Goal: Information Seeking & Learning: Learn about a topic

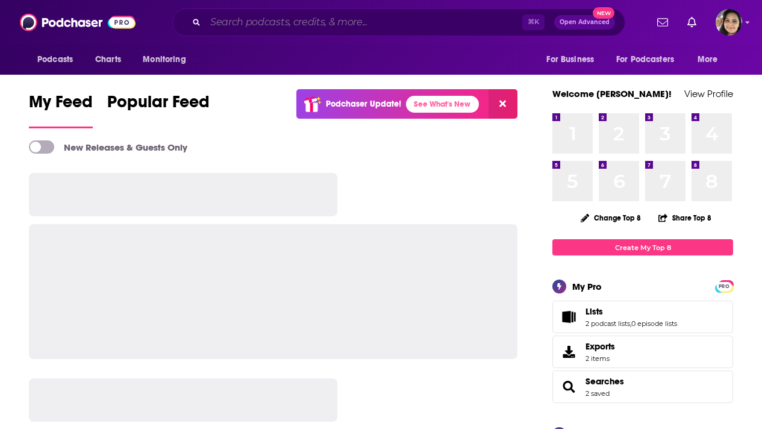
click at [284, 22] on input "Search podcasts, credits, & more..." at bounding box center [363, 22] width 317 height 19
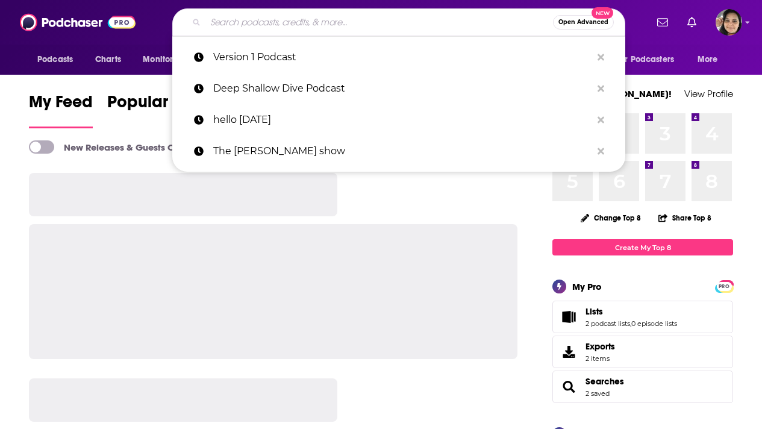
paste input "BIOptimizers - Awesome Health Podcast"
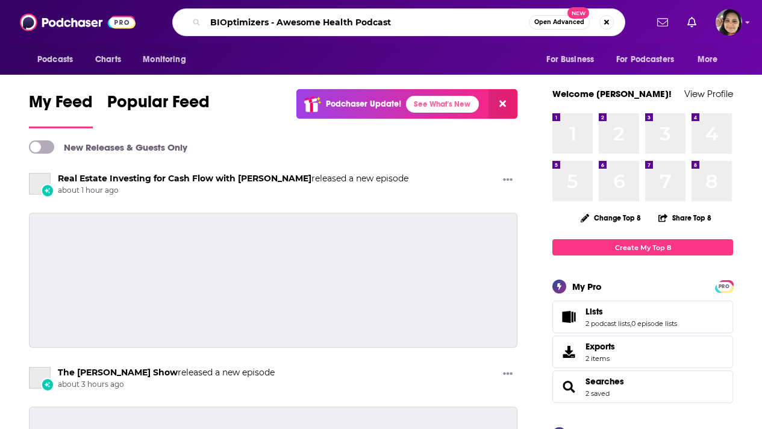
type input "BIOptimizers - Awesome Health Podcast"
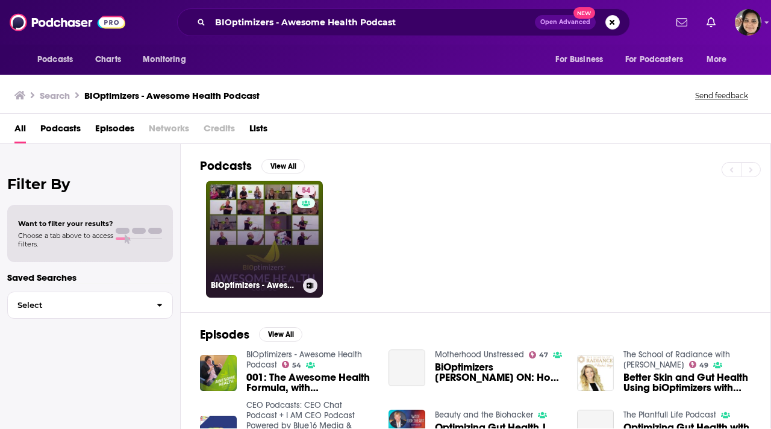
click at [249, 230] on link "54 BIOptimizers - Awesome Health Podcast" at bounding box center [264, 239] width 117 height 117
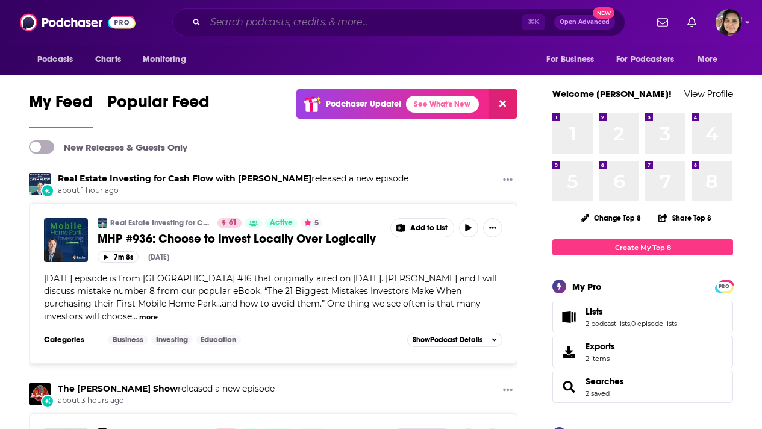
click at [283, 23] on input "Search podcasts, credits, & more..." at bounding box center [363, 22] width 317 height 19
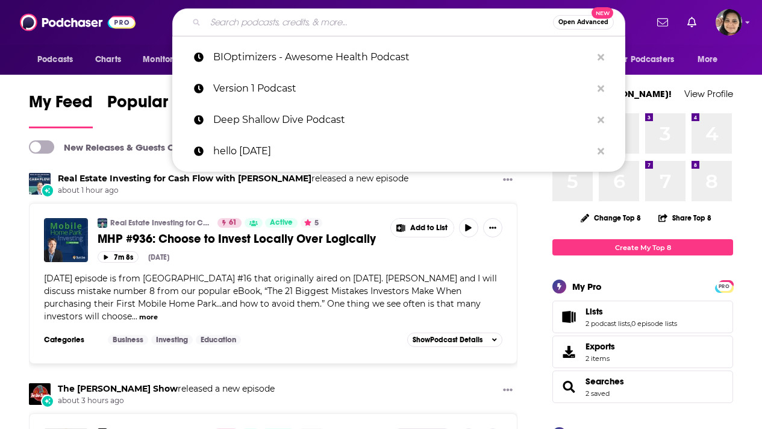
paste input "BIOptimizers - Awesome Health Podcast"
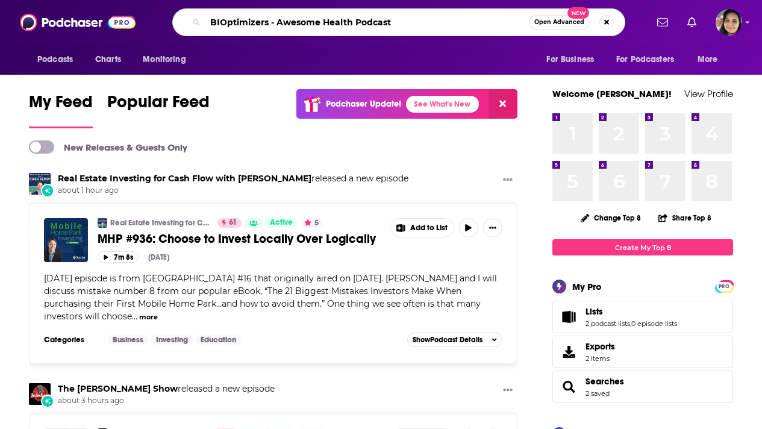
type input "BIOptimizers - Awesome Health Podcast"
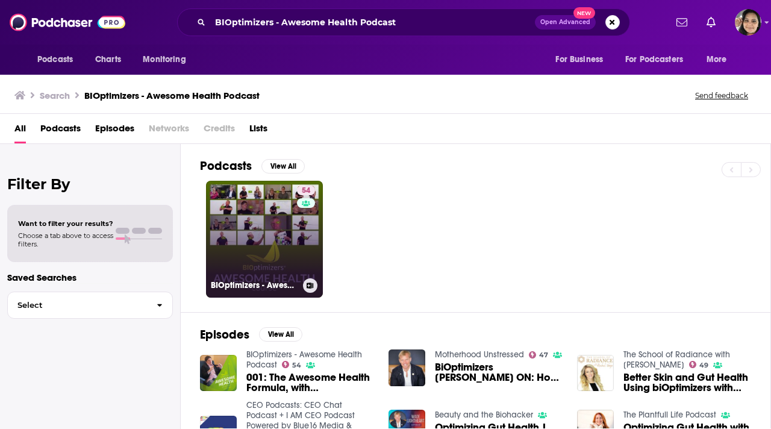
click at [241, 241] on link "54 BIOptimizers - Awesome Health Podcast" at bounding box center [264, 239] width 117 height 117
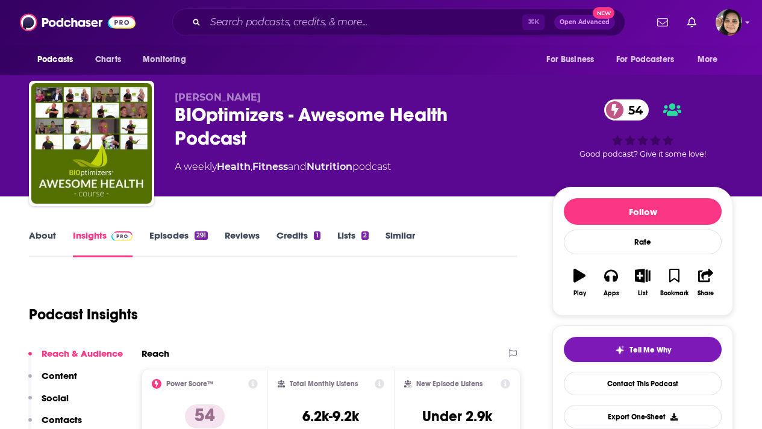
scroll to position [7, 0]
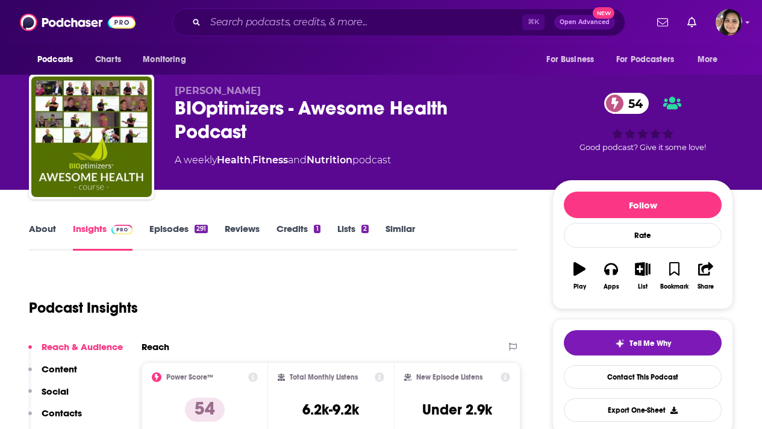
click at [48, 231] on link "About" at bounding box center [42, 237] width 27 height 28
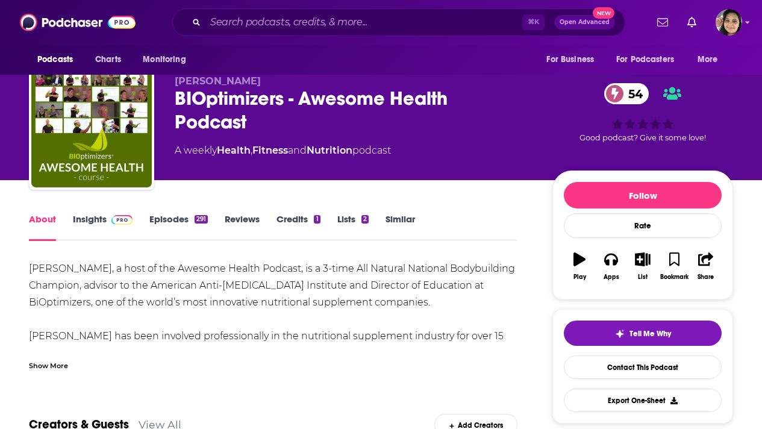
scroll to position [17, 0]
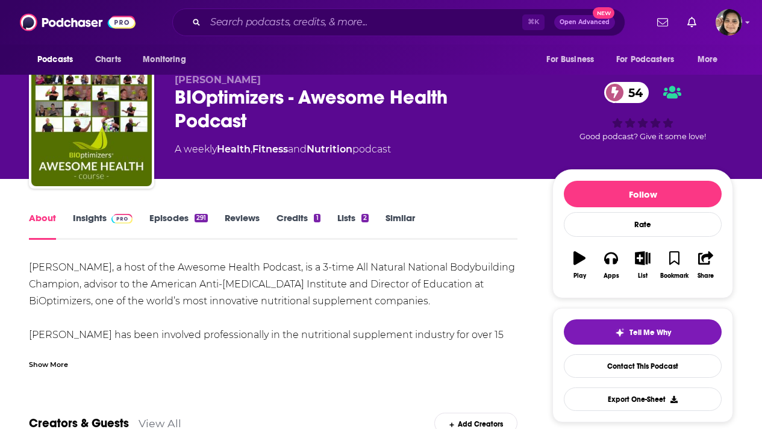
click at [63, 363] on div "Show More" at bounding box center [48, 363] width 39 height 11
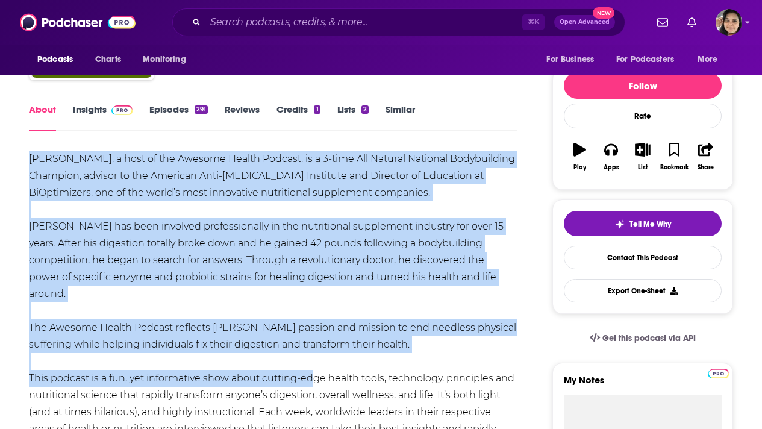
scroll to position [175, 0]
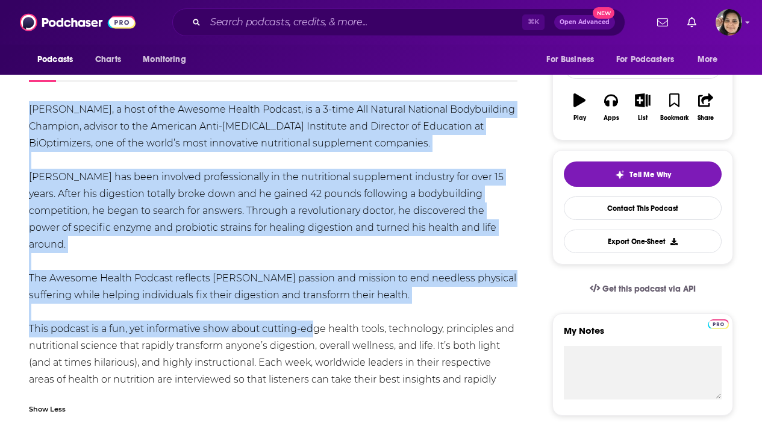
drag, startPoint x: 30, startPoint y: 182, endPoint x: 311, endPoint y: 377, distance: 342.1
click at [311, 377] on div "[PERSON_NAME], a host of the Awesome Health Podcast, is a 3-time All Natural Na…" at bounding box center [273, 253] width 489 height 304
copy div "Lore I. Dolorsitam, c adip el sed Doeiusm Tempor Incidid, ut l 4-etdo Mag Aliqu…"
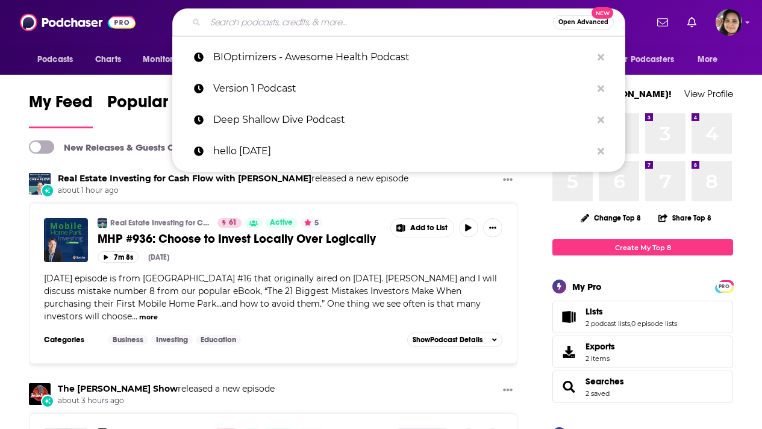
click at [295, 17] on input "Search podcasts, credits, & more..." at bounding box center [379, 22] width 348 height 19
paste input "Talking Addiction & Recovery"
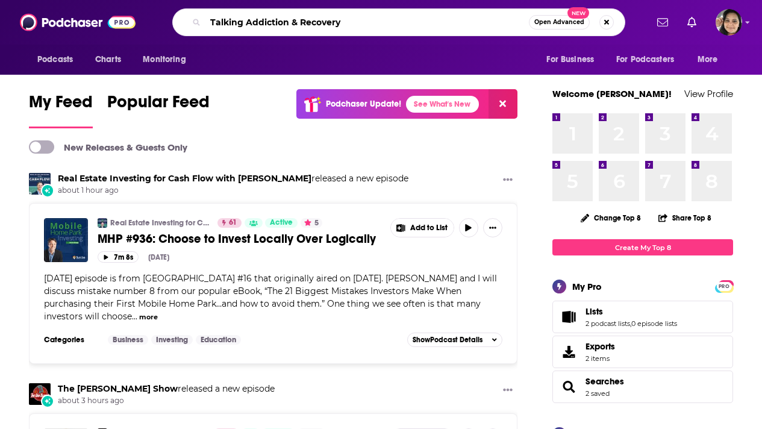
type input "Talking Addiction & Recovery"
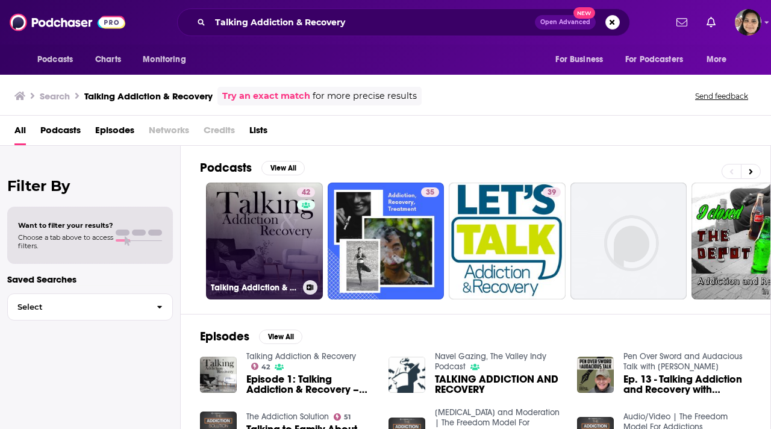
click at [269, 234] on link "42 Talking Addiction & Recovery" at bounding box center [264, 241] width 117 height 117
